Goal: Check status: Check status

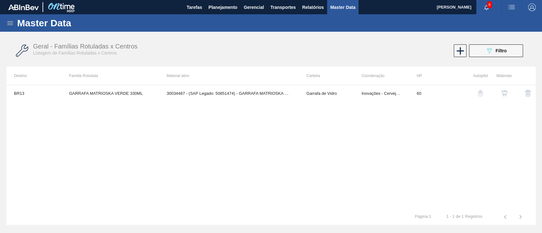
click at [223, 13] on button "Planejamento" at bounding box center [222, 7] width 35 height 14
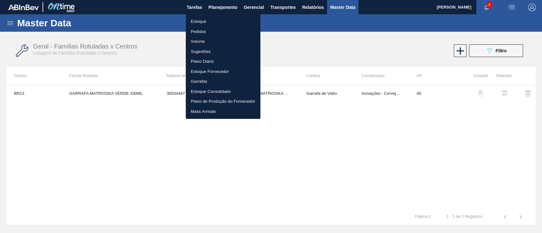
click at [218, 24] on li "Estoque" at bounding box center [223, 21] width 75 height 10
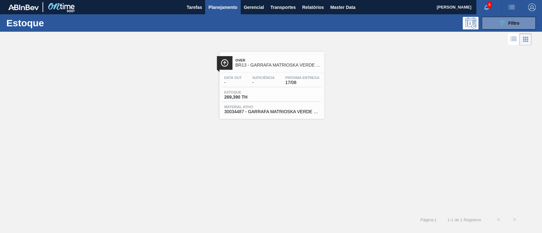
drag, startPoint x: 333, startPoint y: 180, endPoint x: 330, endPoint y: 180, distance: 3.5
click at [330, 180] on div "Over BR13 - GARRAFA MATRIOSKA VERDE 330ML Data out - Suficiência - Próxima Entr…" at bounding box center [271, 129] width 542 height 165
click at [228, 5] on span "Planejamento" at bounding box center [222, 7] width 29 height 8
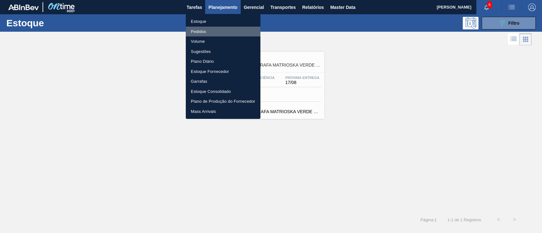
click at [199, 30] on li "Pedidos" at bounding box center [223, 32] width 75 height 10
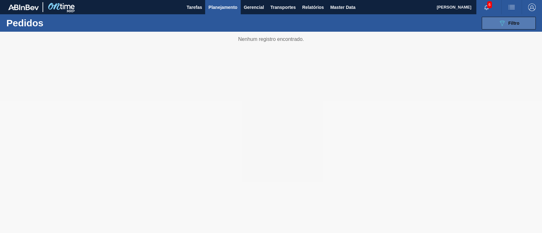
click at [512, 17] on button "089F7B8B-B2A5-4AFE-B5C0-19BA573D28AC Filtro" at bounding box center [508, 23] width 54 height 13
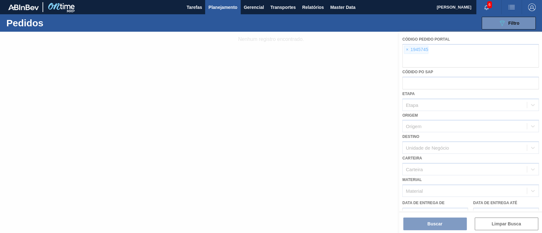
click at [406, 49] on div at bounding box center [271, 132] width 542 height 201
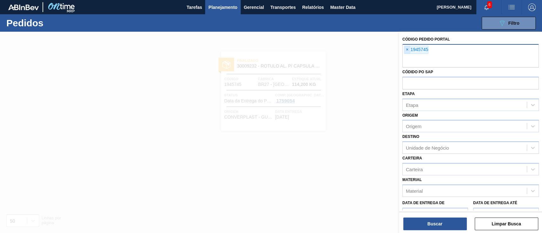
click at [408, 51] on span "×" at bounding box center [407, 50] width 6 height 8
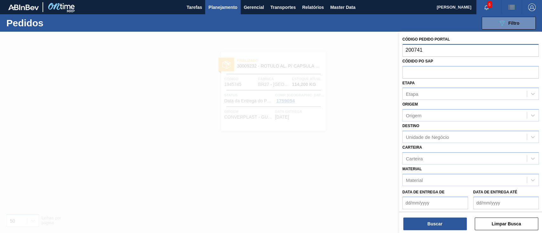
type input "2007418"
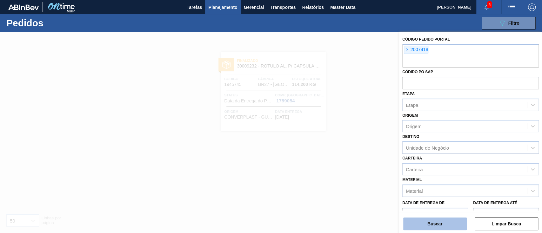
click at [438, 220] on button "Buscar" at bounding box center [434, 224] width 63 height 13
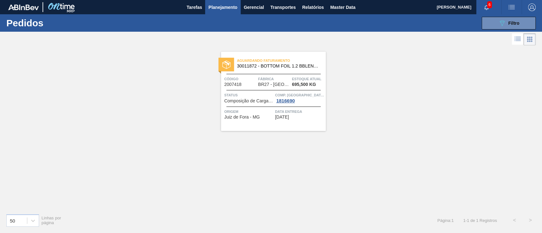
click at [253, 107] on div at bounding box center [273, 107] width 94 height 0
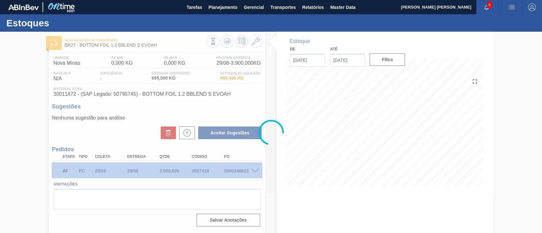
click at [263, 173] on div at bounding box center [271, 132] width 542 height 201
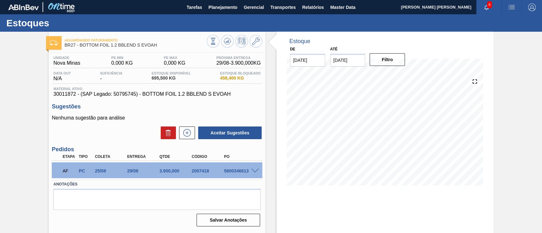
click at [254, 173] on span at bounding box center [255, 171] width 8 height 5
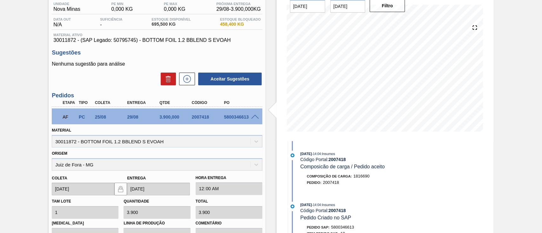
scroll to position [153, 0]
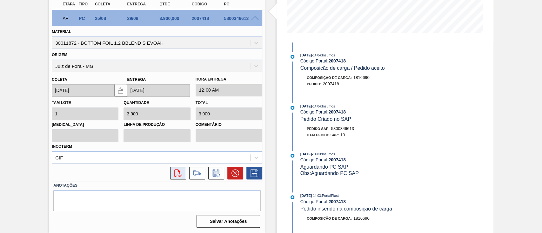
click at [180, 177] on icon "svg{fill:#ff0000}" at bounding box center [178, 173] width 8 height 8
click at [178, 169] on button "svg{fill:#ff0000}" at bounding box center [178, 173] width 16 height 13
click at [175, 176] on icon "svg{fill:#ff0000}" at bounding box center [178, 173] width 8 height 8
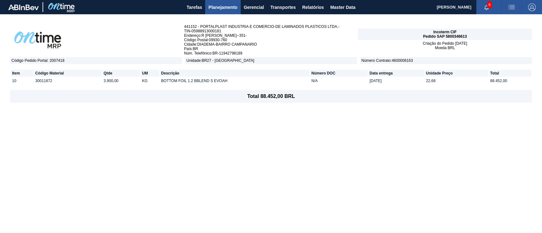
drag, startPoint x: 437, startPoint y: 81, endPoint x: 421, endPoint y: 81, distance: 15.5
click at [421, 81] on tr "10 30011872 3.900,00 KG BOTTOM FOIL 1.2 BBLEND S EVOAH N/A 29/08/2025 22,68 88.…" at bounding box center [271, 80] width 520 height 7
click at [452, 85] on table "Item Código Material Qtde UM Descrição Número DOC Data entrega Unidade Preço To…" at bounding box center [270, 77] width 521 height 26
click at [444, 80] on td "22,68" at bounding box center [455, 80] width 63 height 7
